Goal: Task Accomplishment & Management: Use online tool/utility

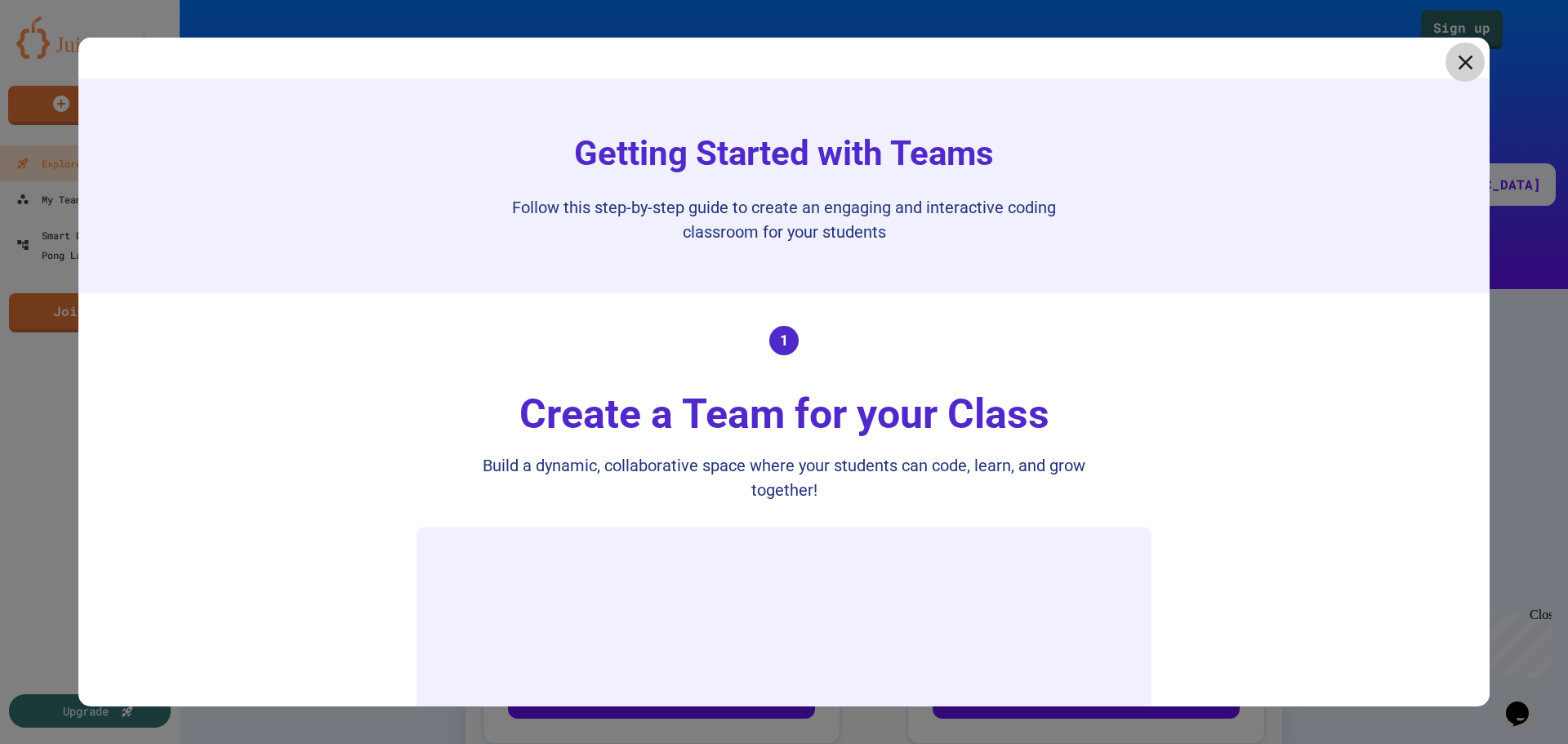
click at [1453, 57] on icon at bounding box center [1465, 62] width 25 height 25
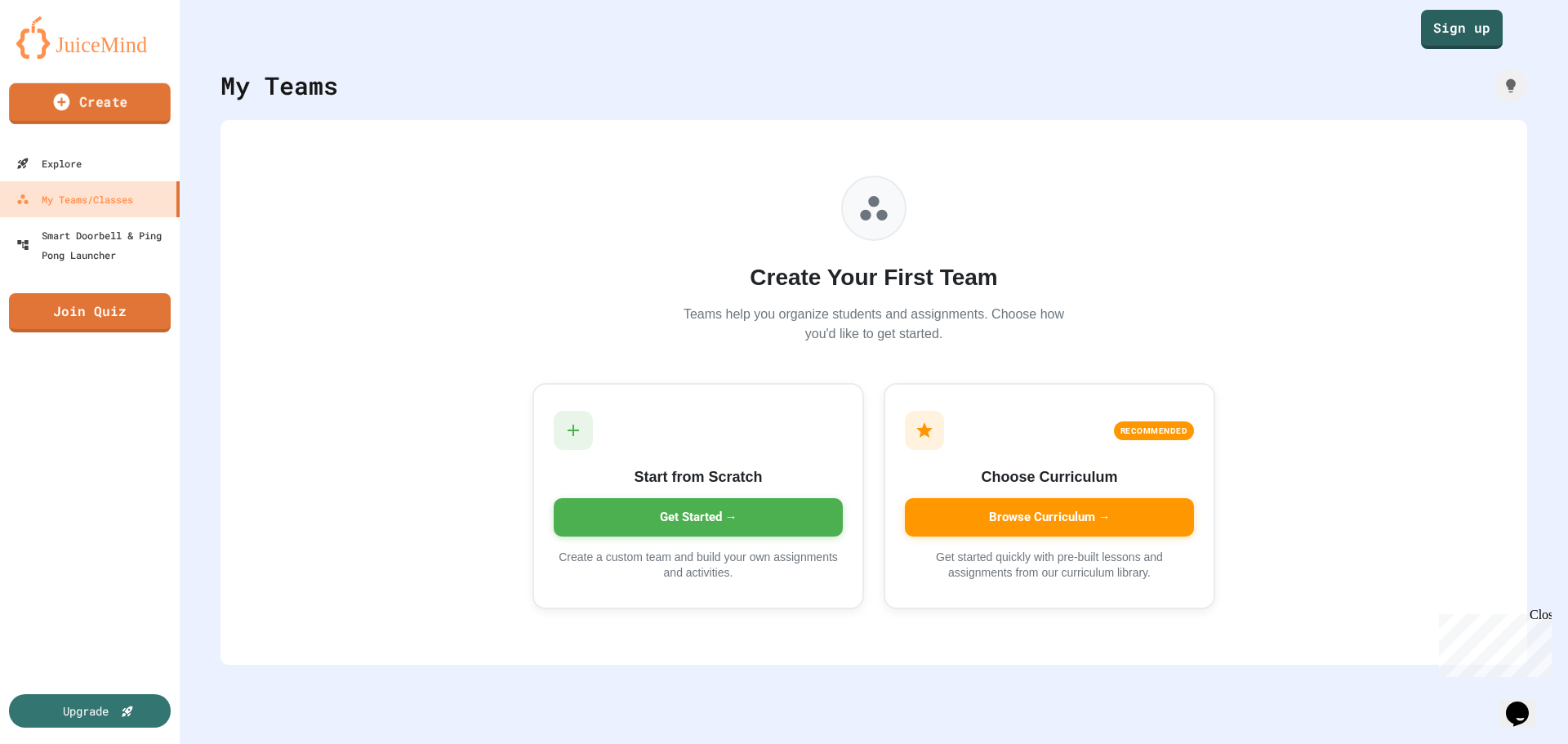
click at [114, 96] on link "Create" at bounding box center [89, 104] width 162 height 41
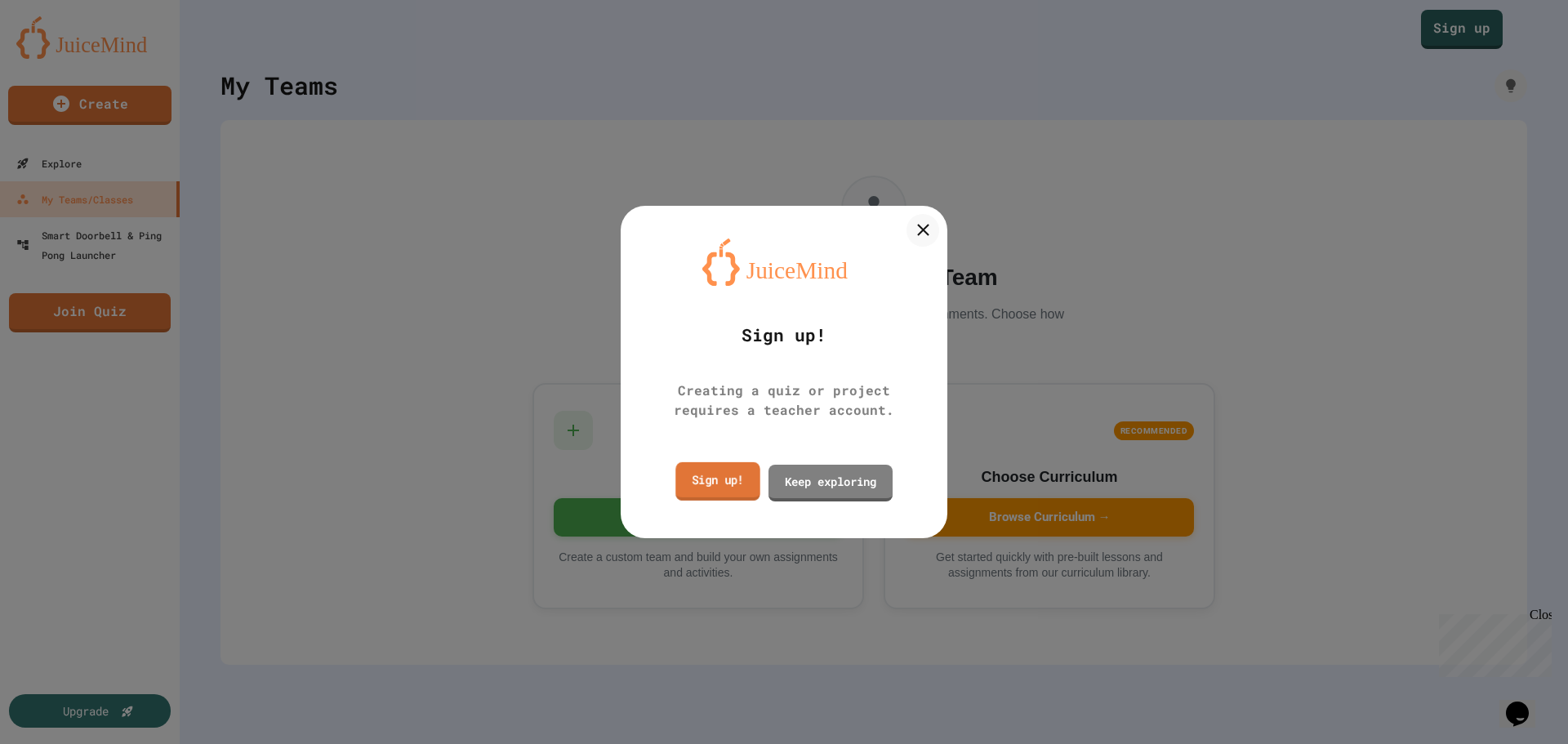
click at [710, 482] on link "Sign up!" at bounding box center [718, 481] width 84 height 39
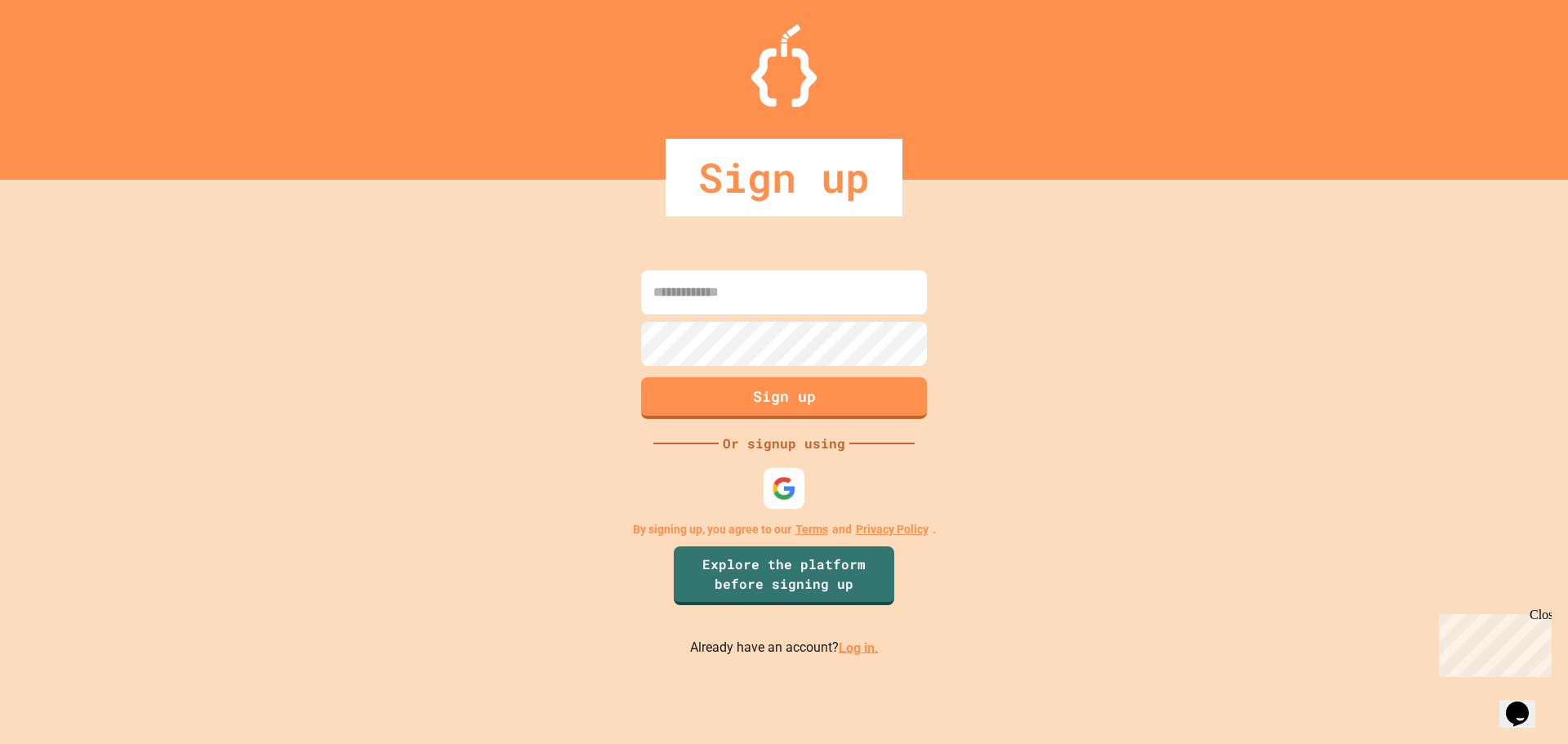
click at [772, 491] on img at bounding box center [784, 488] width 25 height 25
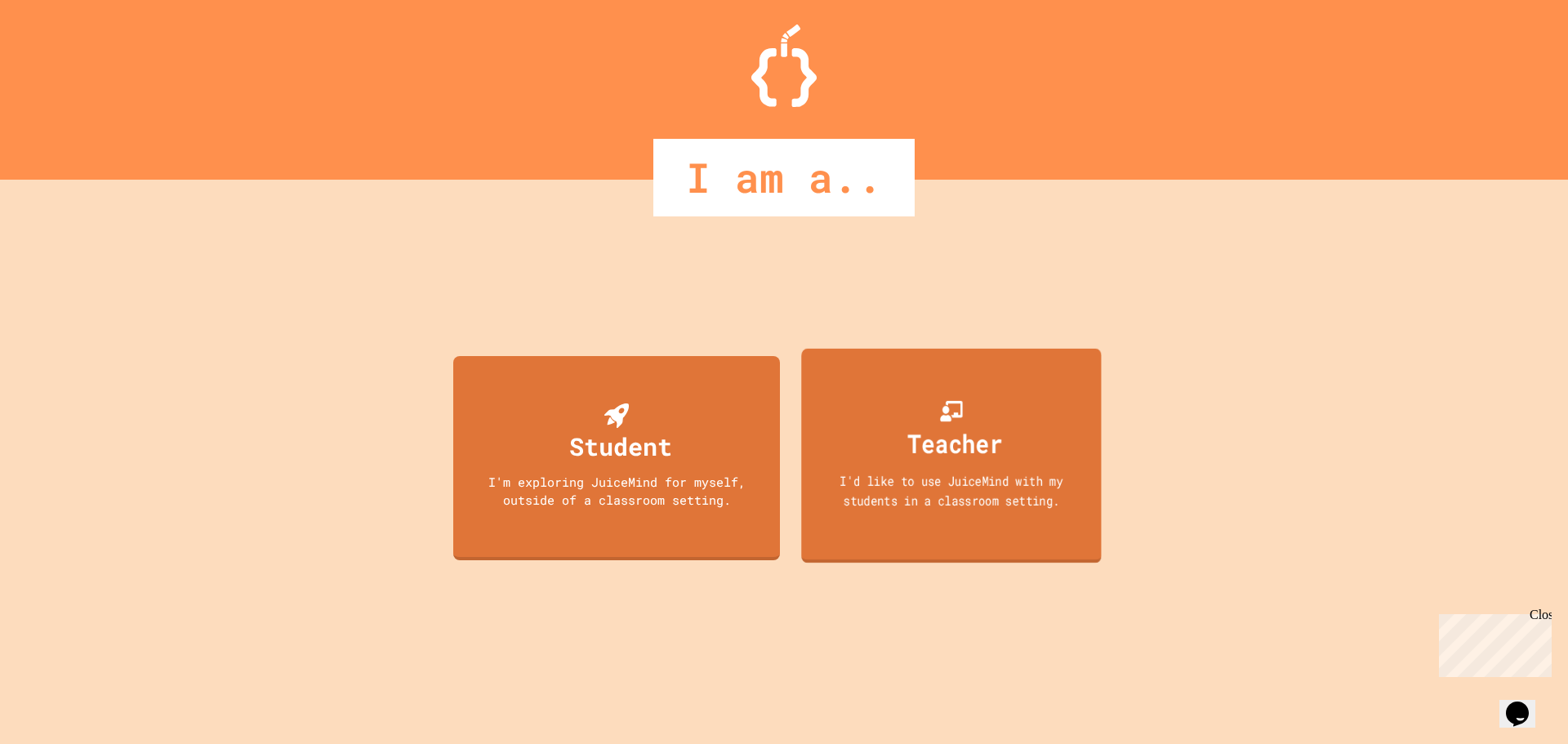
click at [934, 420] on div "Teacher" at bounding box center [951, 429] width 102 height 64
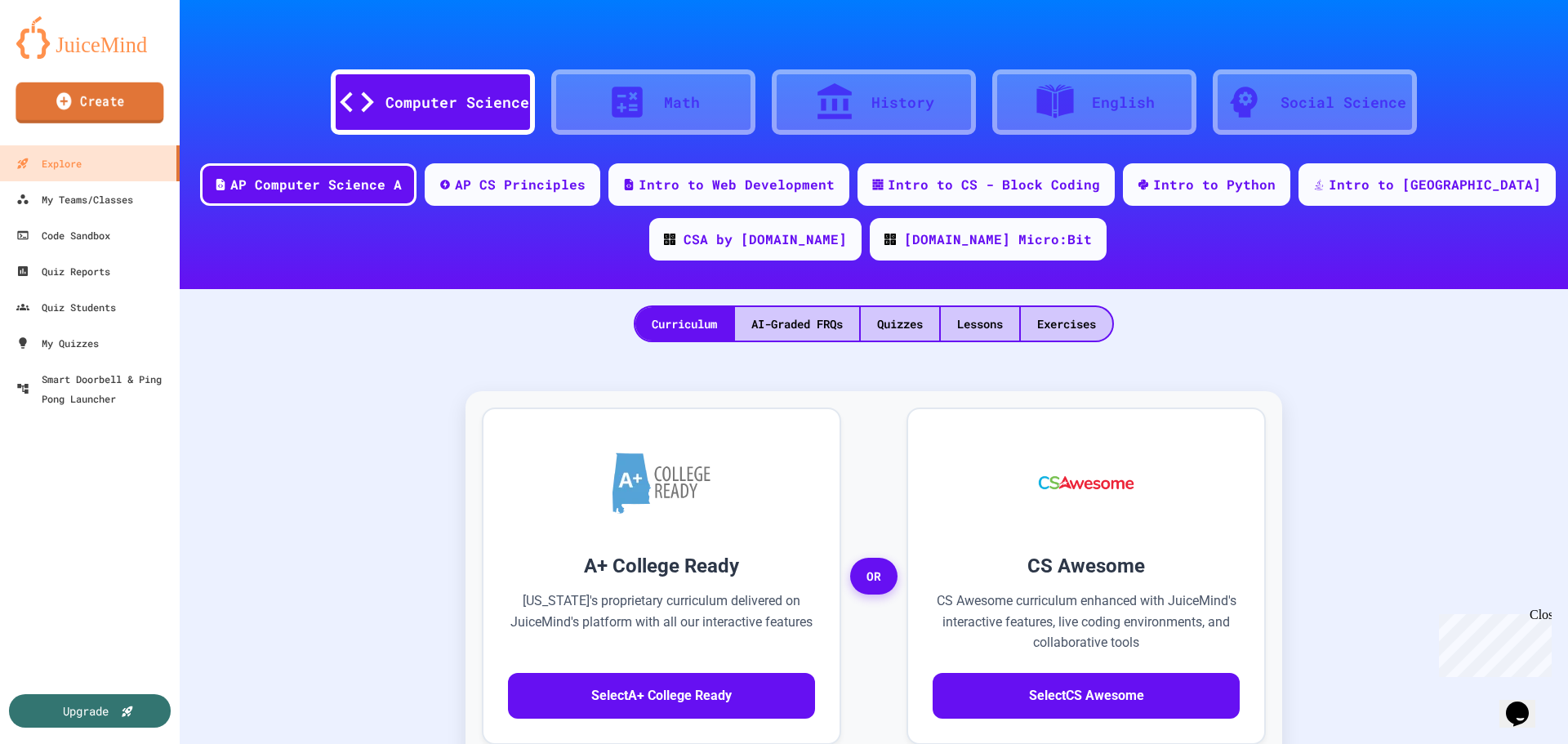
click at [104, 107] on link "Create" at bounding box center [89, 103] width 148 height 41
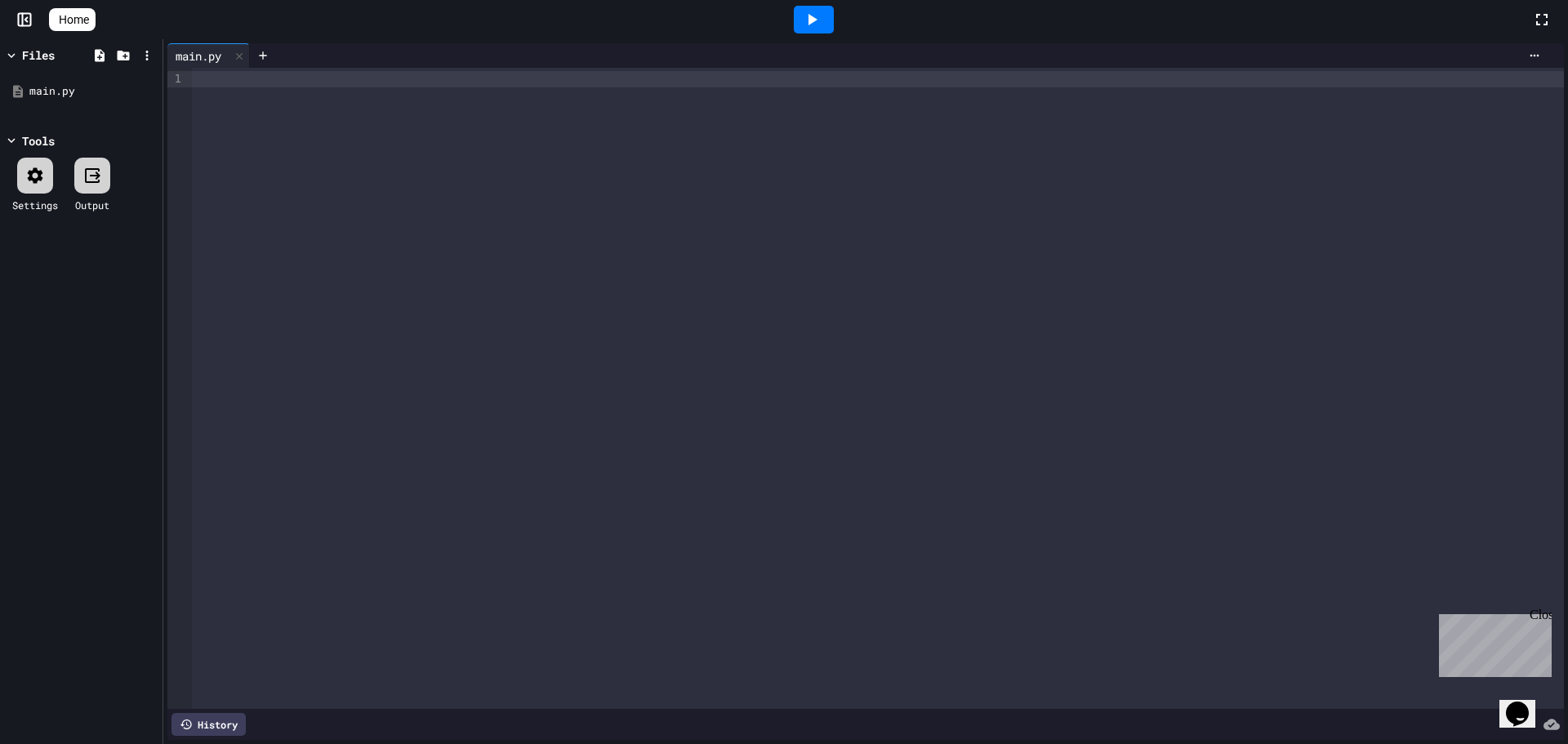
click at [259, 109] on div at bounding box center [878, 388] width 1372 height 641
